Goal: Check status: Check status

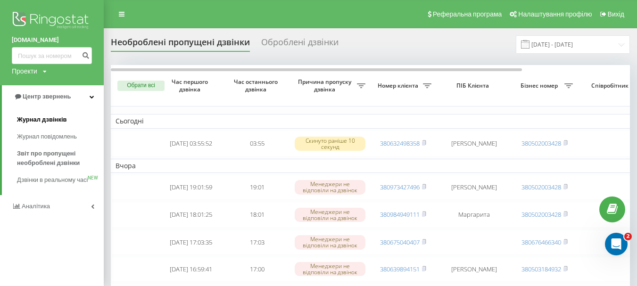
click at [46, 120] on span "Журнал дзвінків" at bounding box center [42, 119] width 50 height 9
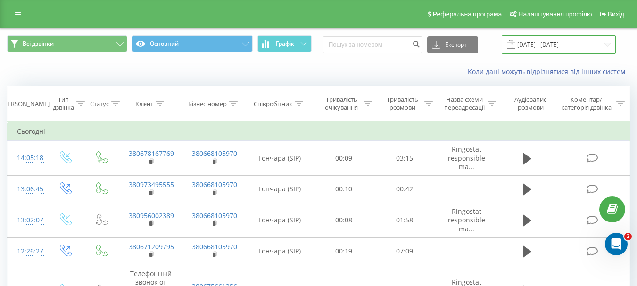
click at [597, 38] on input "[DATE] - [DATE]" at bounding box center [559, 44] width 114 height 18
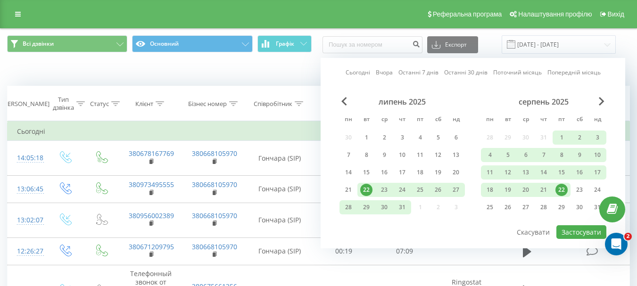
click at [561, 190] on div "22" at bounding box center [561, 190] width 12 height 12
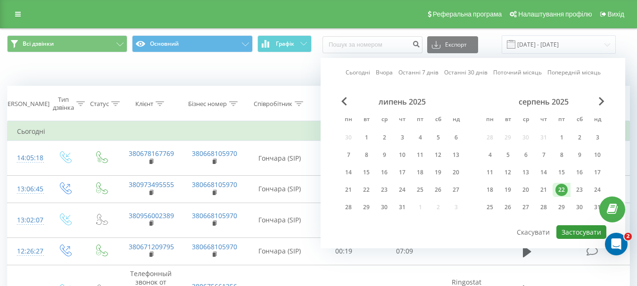
click at [568, 233] on button "Застосувати" at bounding box center [581, 232] width 50 height 14
type input "[DATE] - [DATE]"
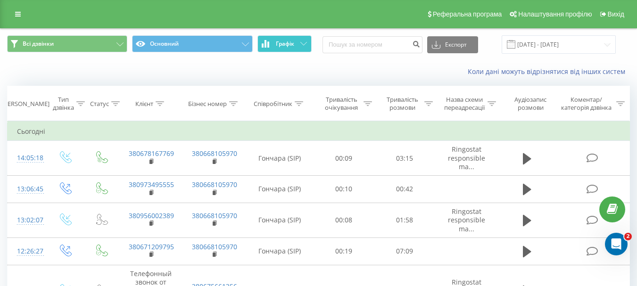
click at [305, 44] on icon at bounding box center [303, 43] width 7 height 3
